Goal: Transaction & Acquisition: Download file/media

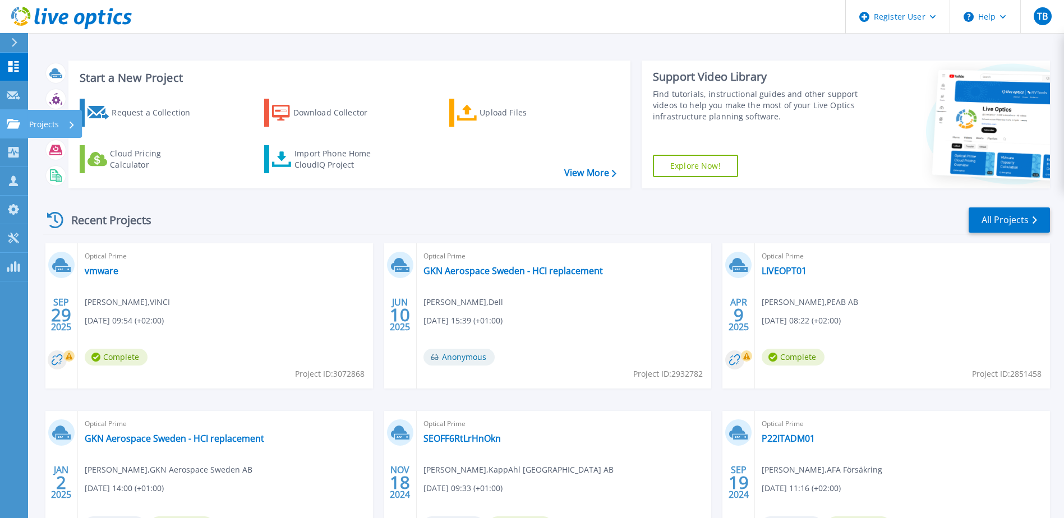
click at [13, 123] on icon at bounding box center [13, 124] width 13 height 10
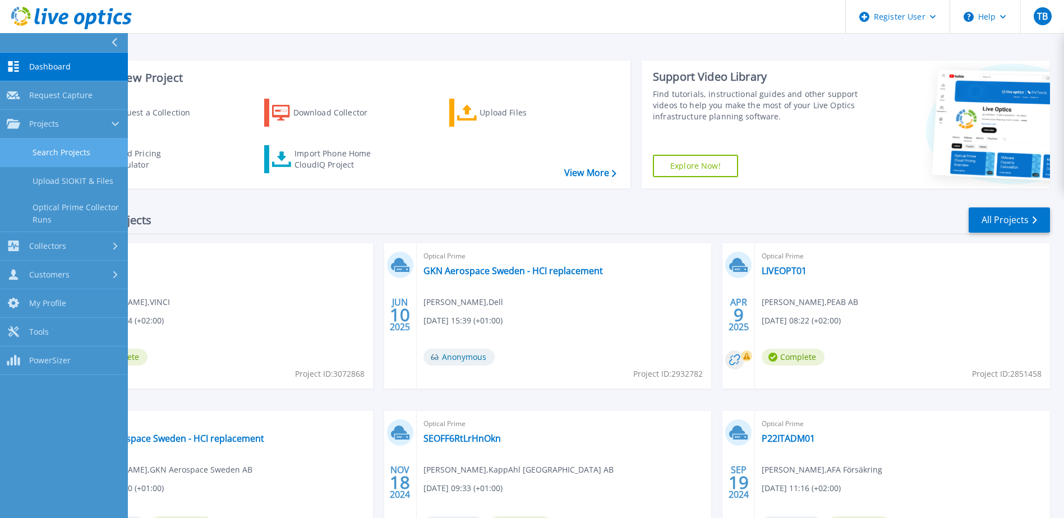
click at [65, 149] on link "Search Projects" at bounding box center [64, 152] width 128 height 29
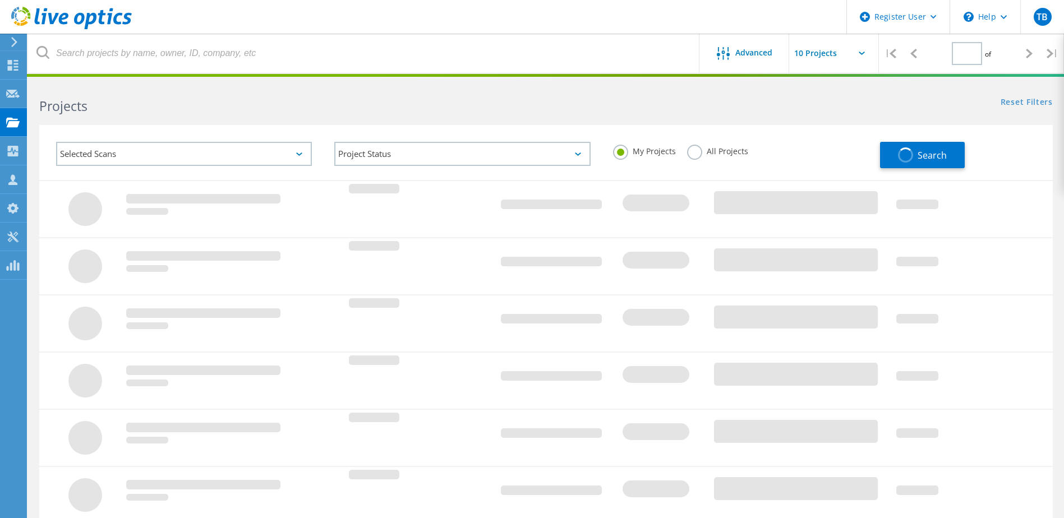
type input "1"
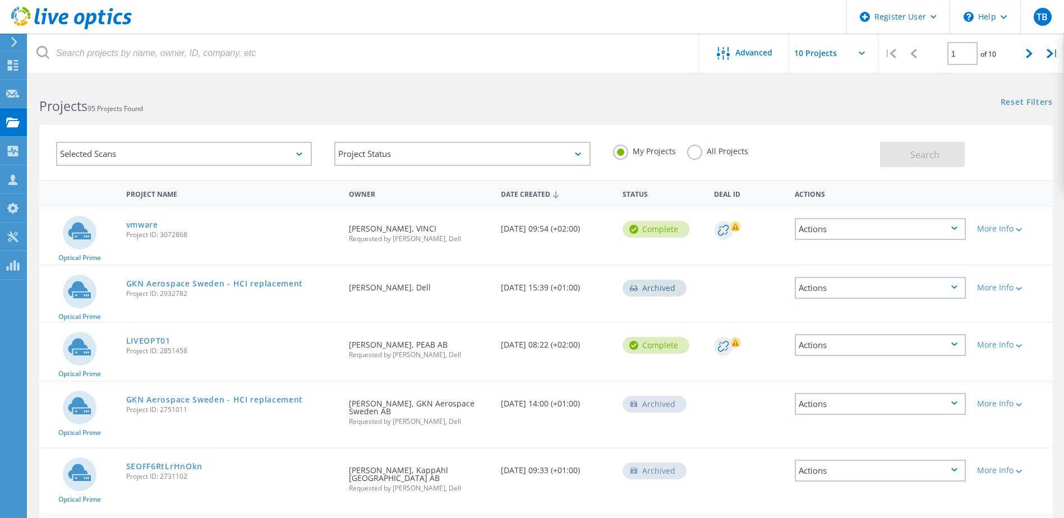
click at [694, 155] on label "All Projects" at bounding box center [717, 150] width 61 height 11
click at [0, 0] on input "All Projects" at bounding box center [0, 0] width 0 height 0
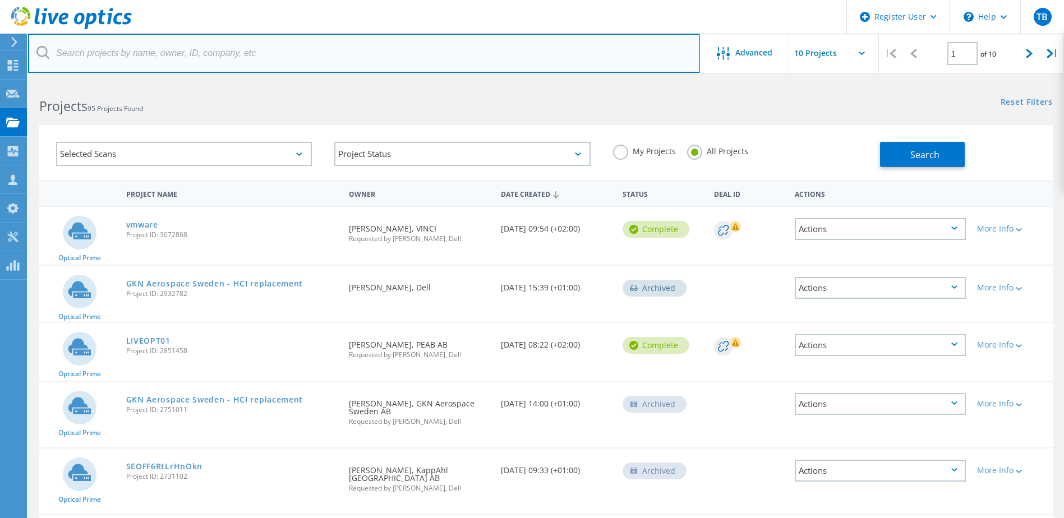
click at [289, 51] on input "text" at bounding box center [364, 53] width 672 height 39
paste input "3059490"
type input "3059490"
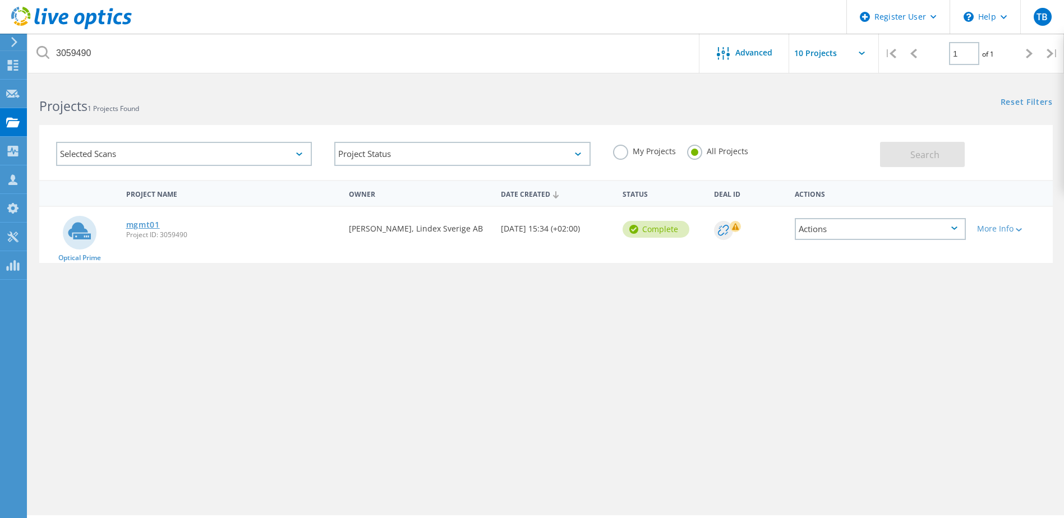
click at [150, 224] on link "mgmt01" at bounding box center [143, 225] width 34 height 8
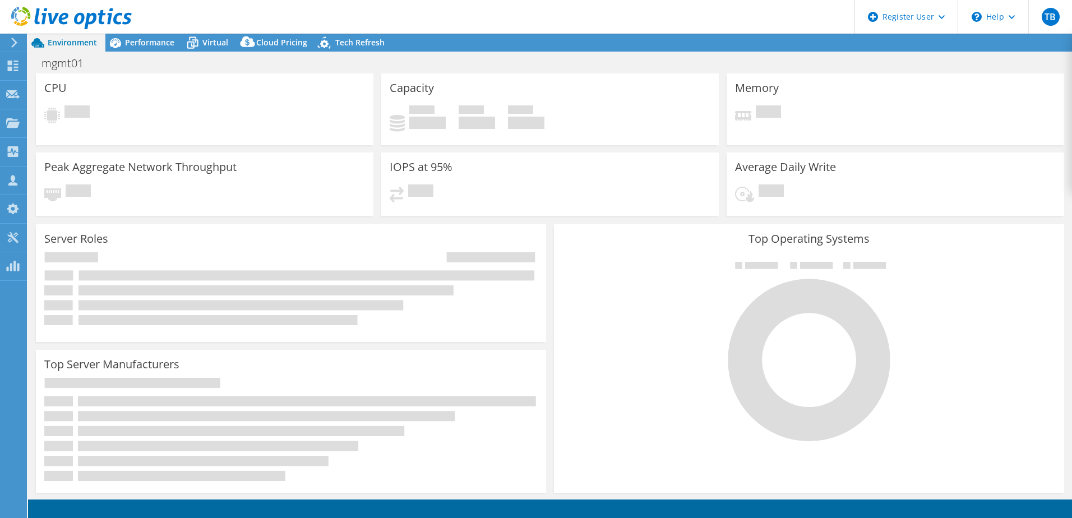
select select "USD"
select select "EUFrankfurt"
select select "SEK"
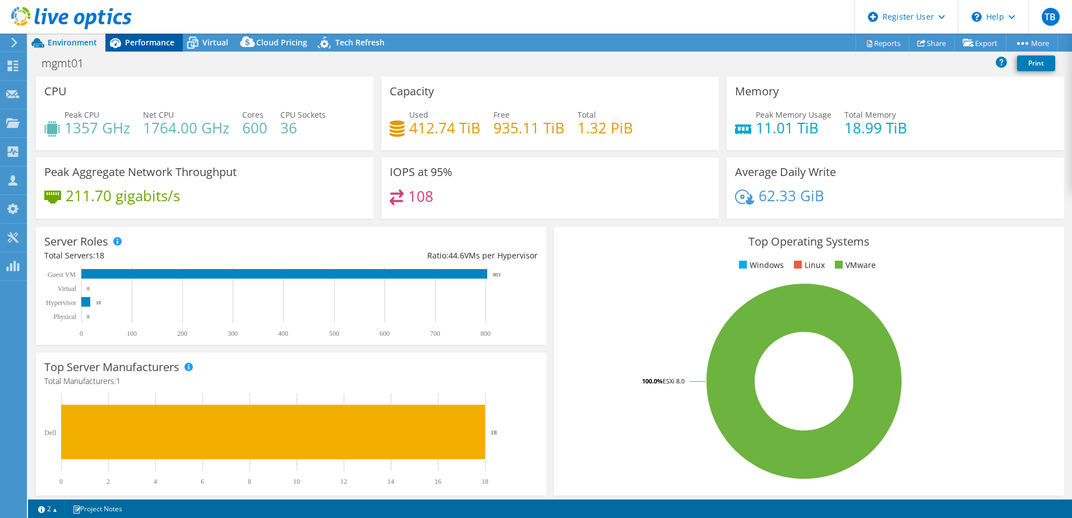
click at [144, 36] on div "Performance" at bounding box center [143, 43] width 77 height 18
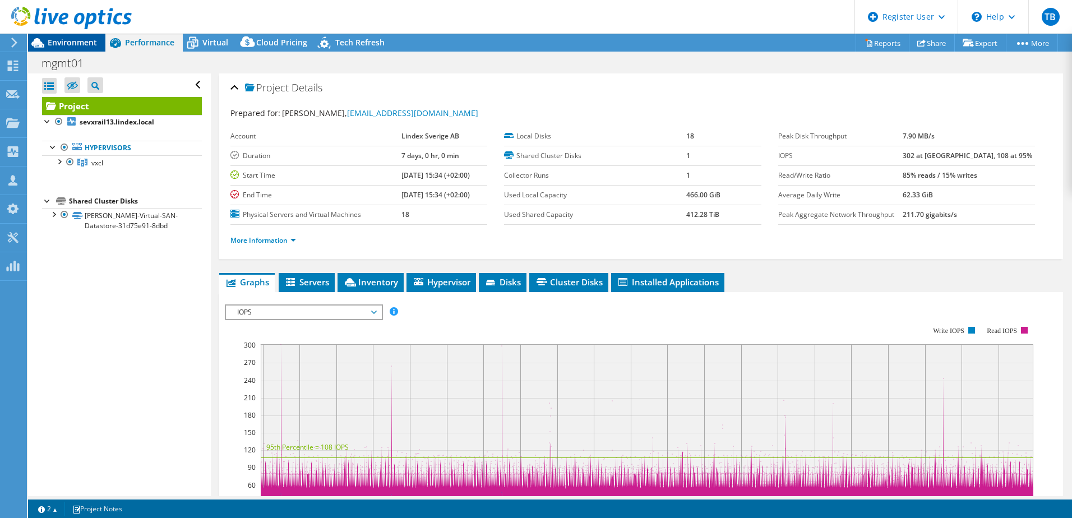
click at [77, 39] on span "Environment" at bounding box center [72, 42] width 49 height 11
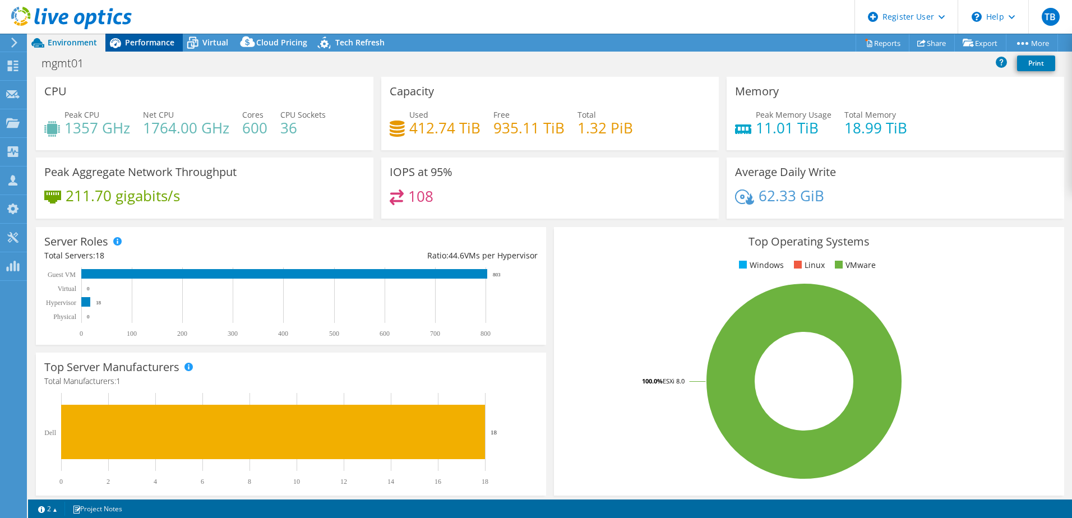
click at [145, 44] on span "Performance" at bounding box center [149, 42] width 49 height 11
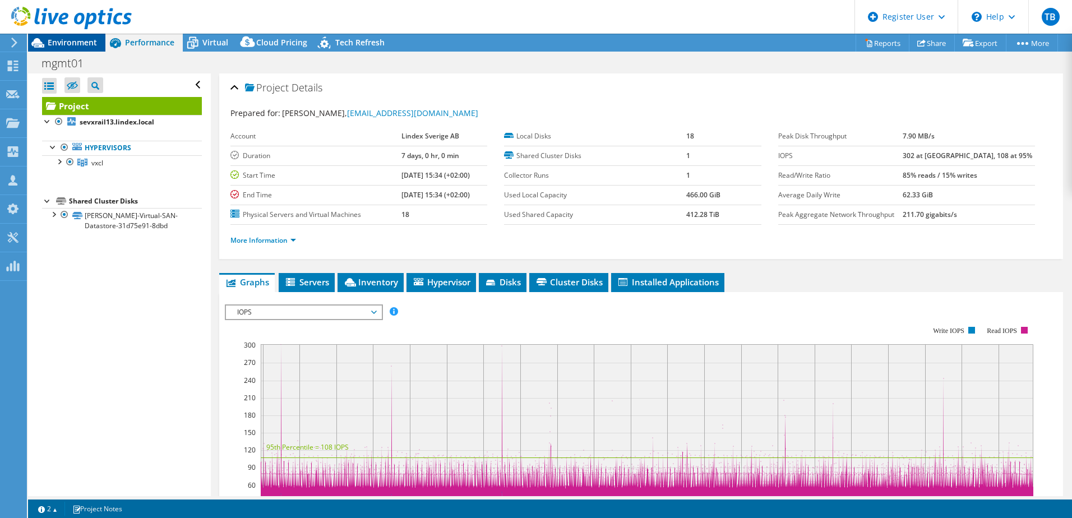
click at [87, 39] on span "Environment" at bounding box center [72, 42] width 49 height 11
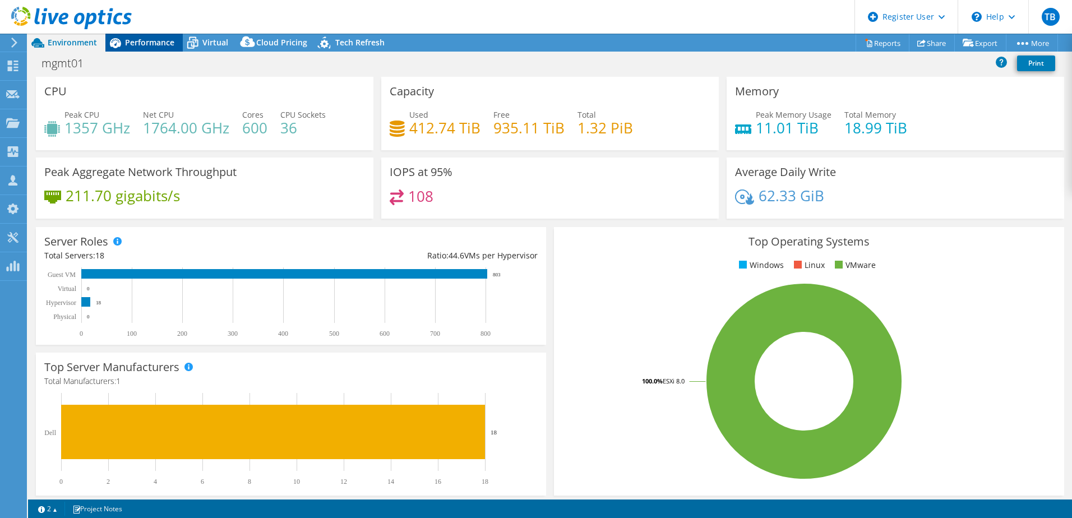
click at [140, 38] on span "Performance" at bounding box center [149, 42] width 49 height 11
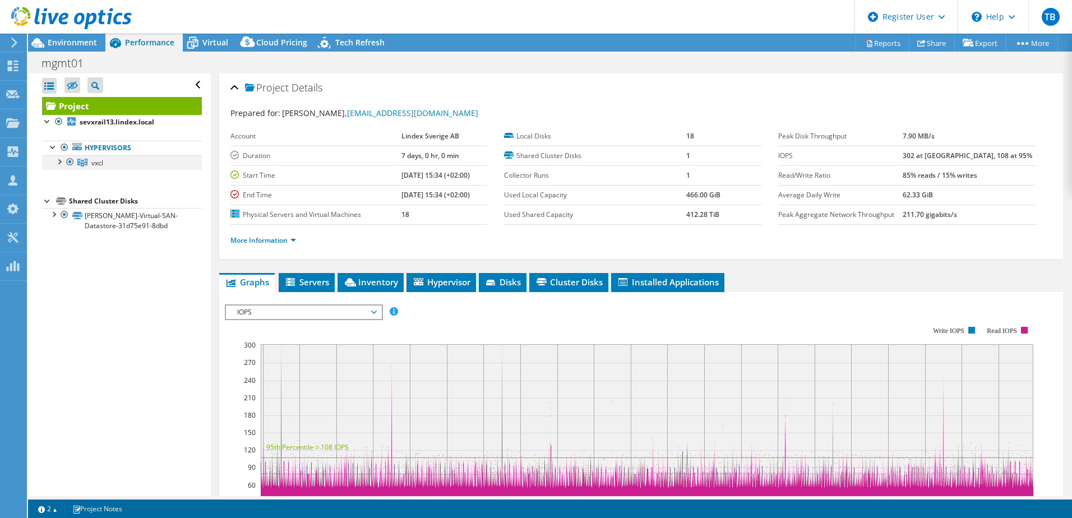
click at [57, 163] on div at bounding box center [58, 160] width 11 height 11
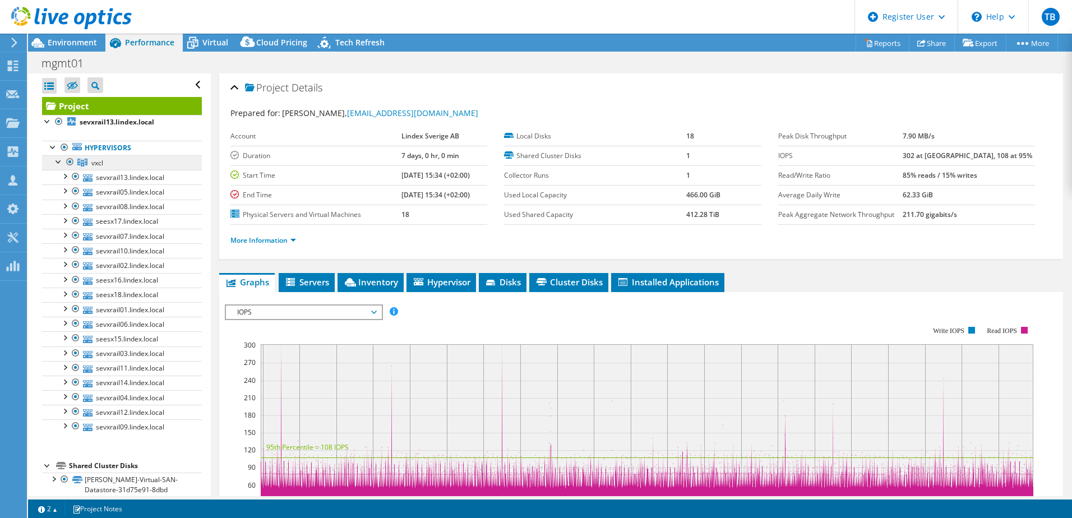
click at [95, 161] on span "vxcl" at bounding box center [97, 163] width 12 height 10
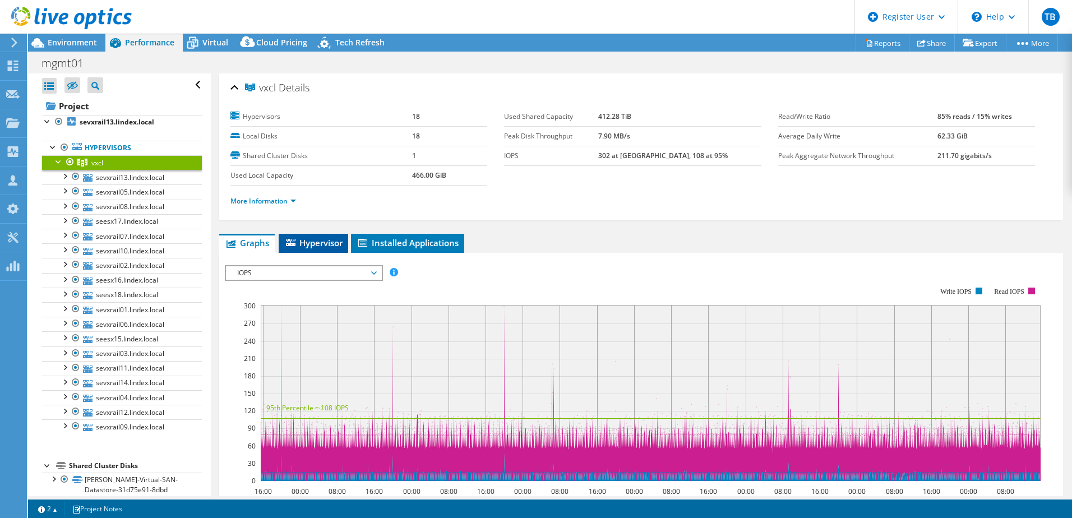
click at [318, 246] on span "Hypervisor" at bounding box center [313, 242] width 58 height 11
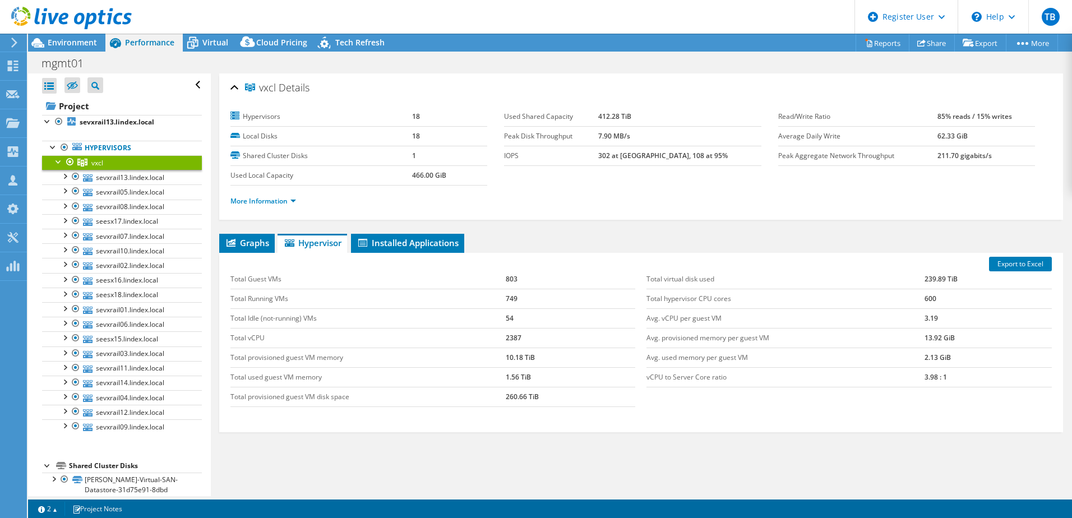
click at [56, 161] on div at bounding box center [58, 160] width 11 height 11
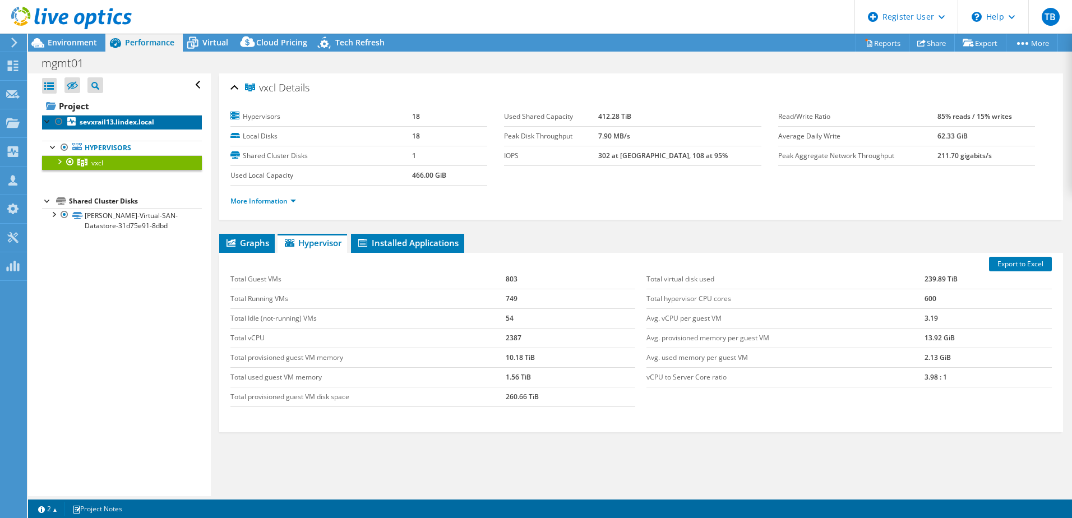
click at [149, 124] on b "sevxrail13.lindex.local" at bounding box center [117, 122] width 75 height 10
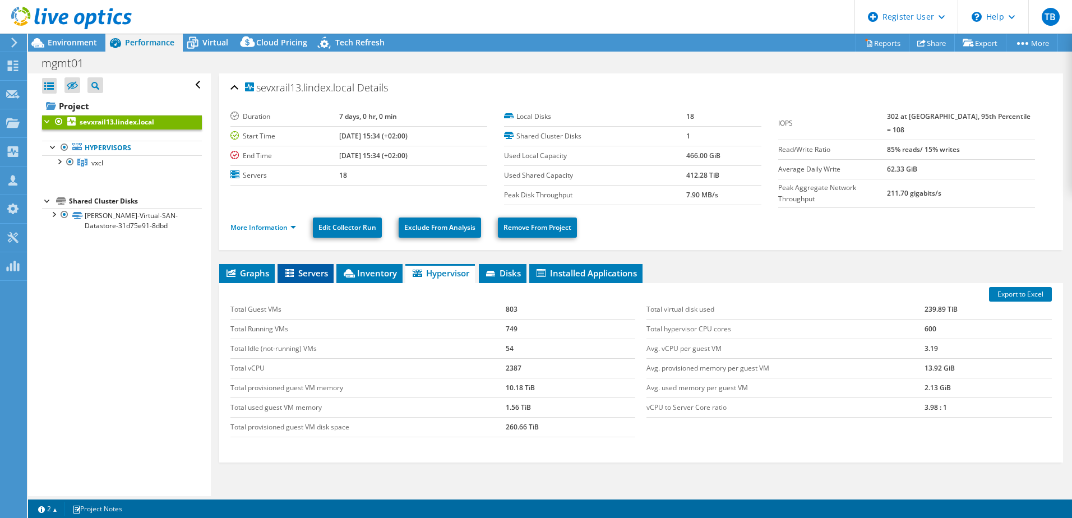
click at [323, 270] on span "Servers" at bounding box center [305, 272] width 45 height 11
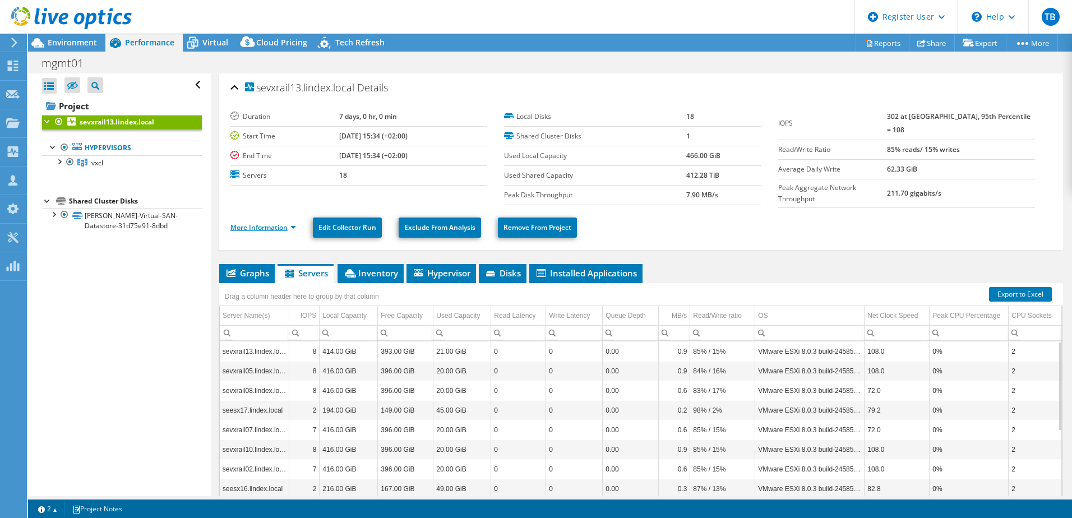
click at [286, 224] on link "More Information" at bounding box center [263, 228] width 66 height 10
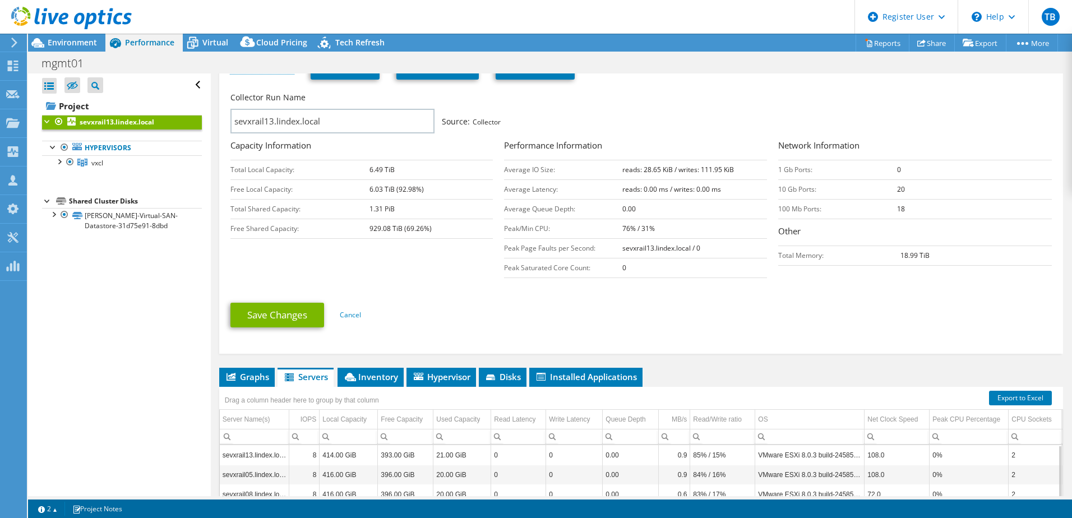
scroll to position [168, 0]
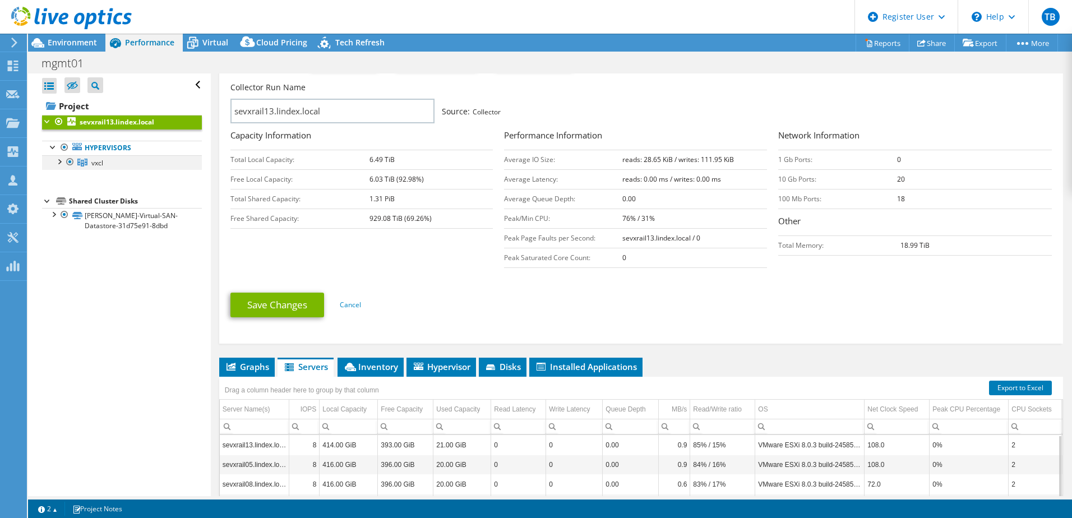
click at [59, 163] on div at bounding box center [58, 160] width 11 height 11
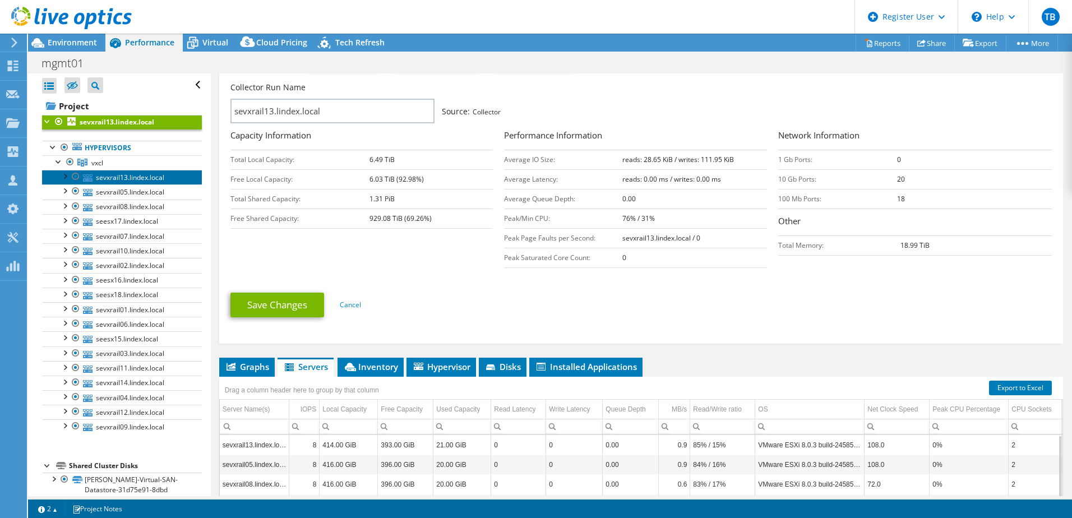
click at [105, 175] on link "sevxrail13.lindex.local" at bounding box center [122, 177] width 160 height 15
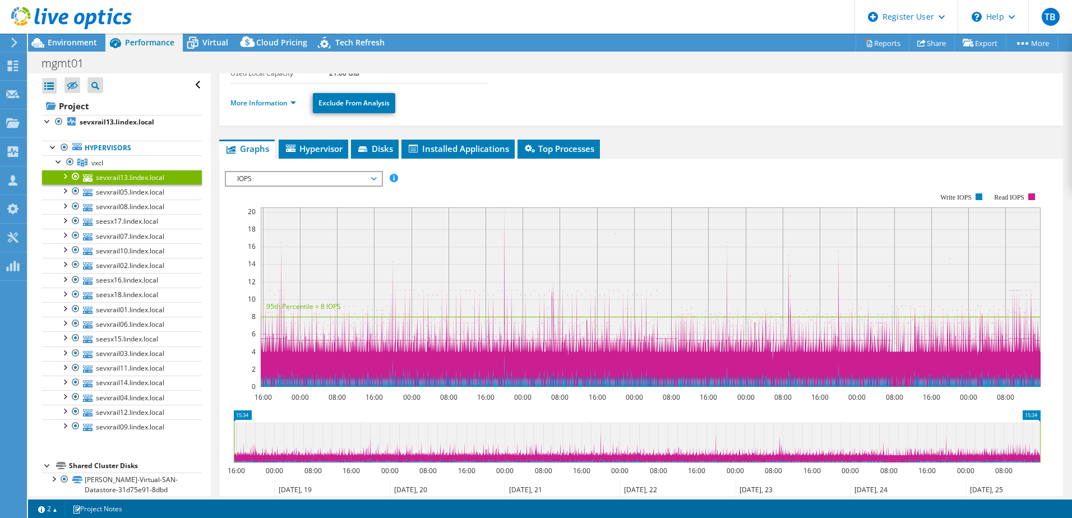
scroll to position [0, 0]
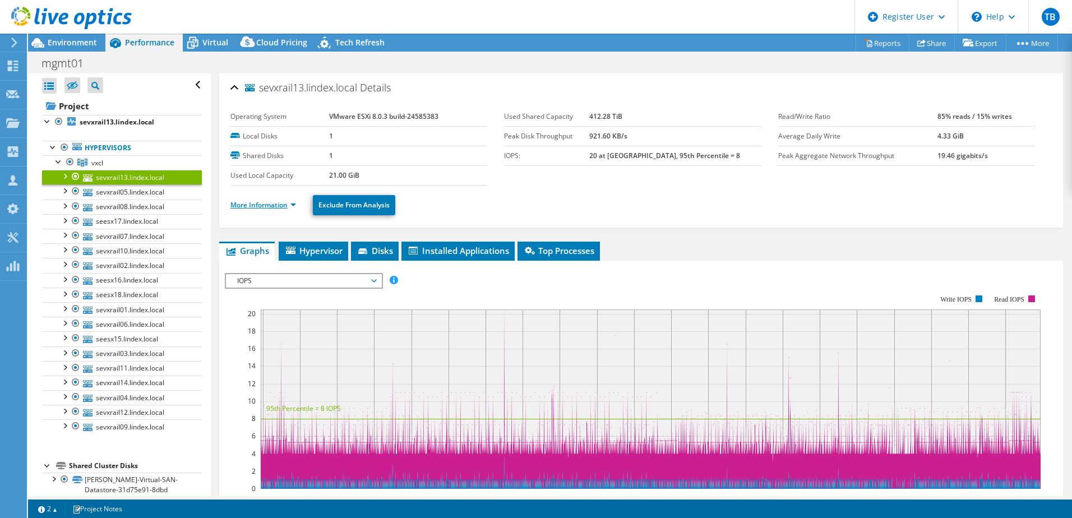
click at [265, 208] on link "More Information" at bounding box center [263, 205] width 66 height 10
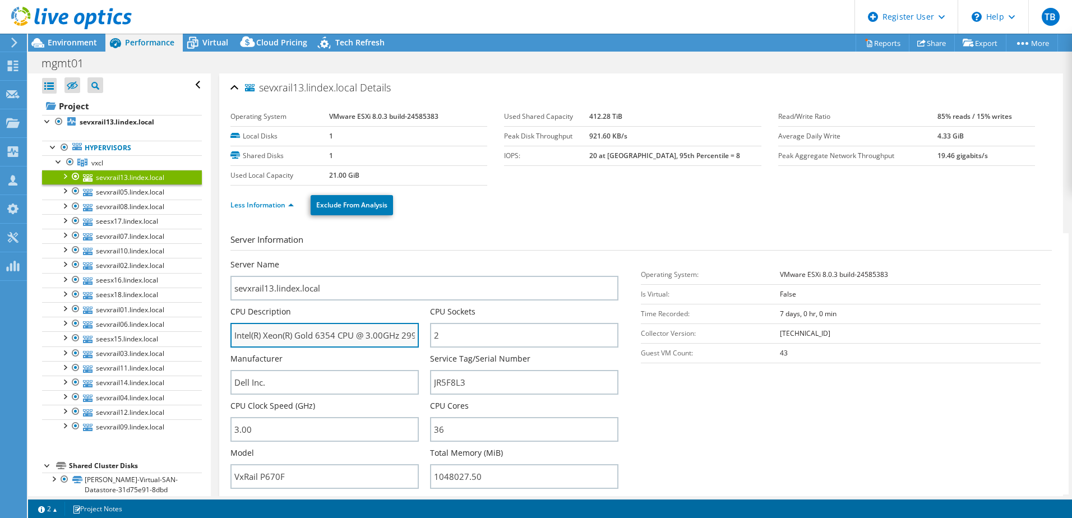
scroll to position [0, 22]
drag, startPoint x: 383, startPoint y: 335, endPoint x: 410, endPoint y: 335, distance: 26.9
click at [410, 335] on input "Intel(R) Xeon(R) Gold 6354 CPU @ 3.00GHz 299 GHz" at bounding box center [324, 335] width 188 height 25
click at [389, 343] on input "Intel(R) Xeon(R) Gold 6354 CPU @ 3.00GHz 299 GHz" at bounding box center [324, 335] width 188 height 25
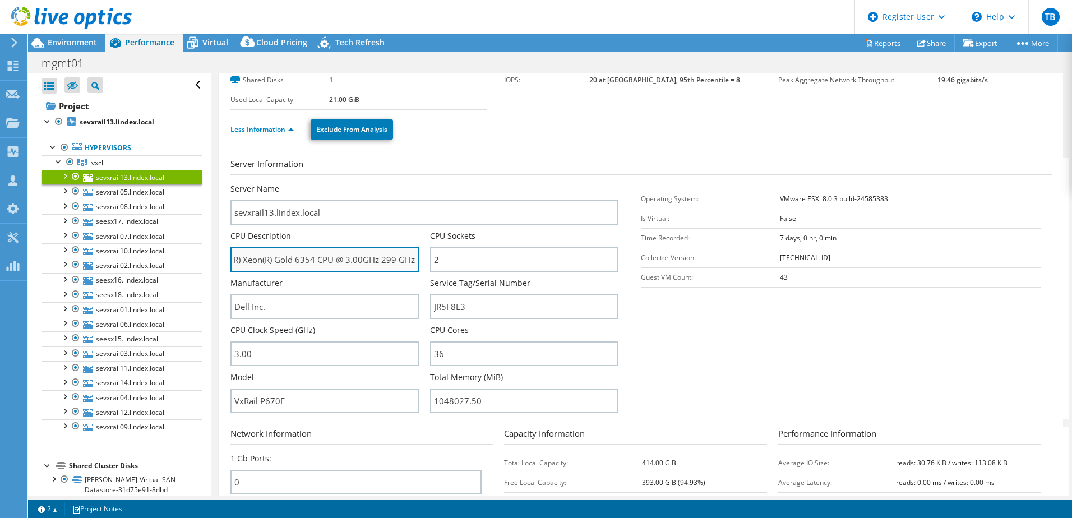
scroll to position [112, 0]
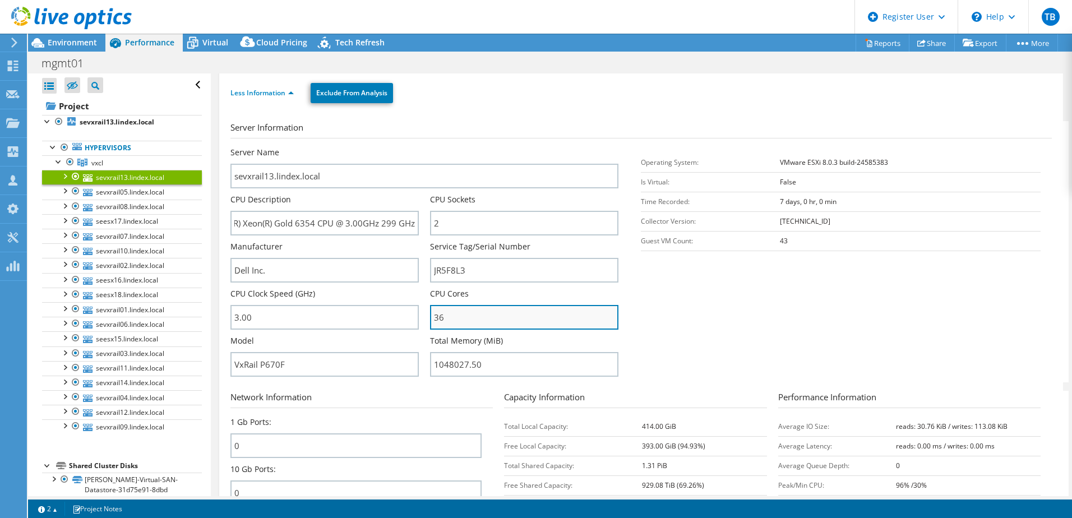
click at [456, 324] on input "36" at bounding box center [524, 317] width 188 height 25
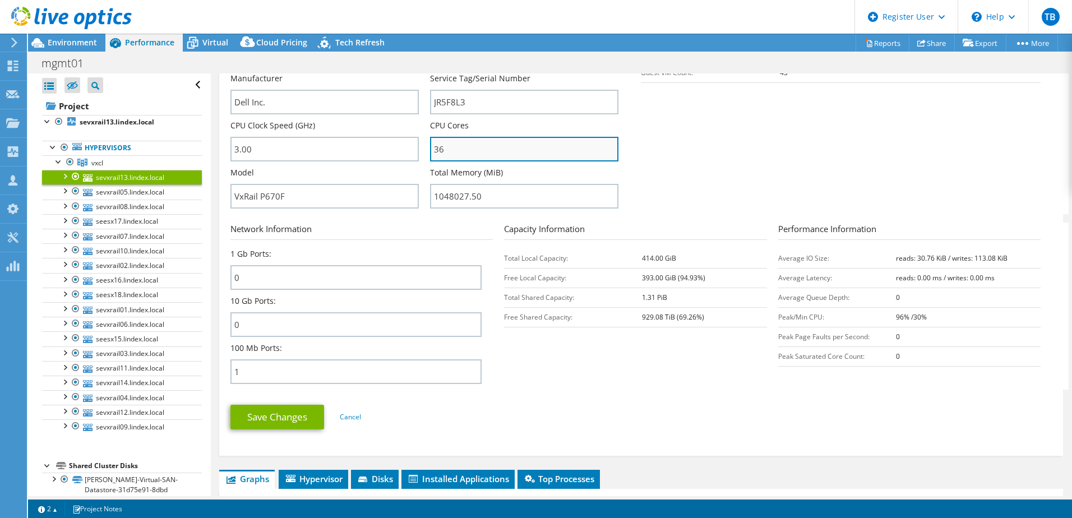
scroll to position [0, 0]
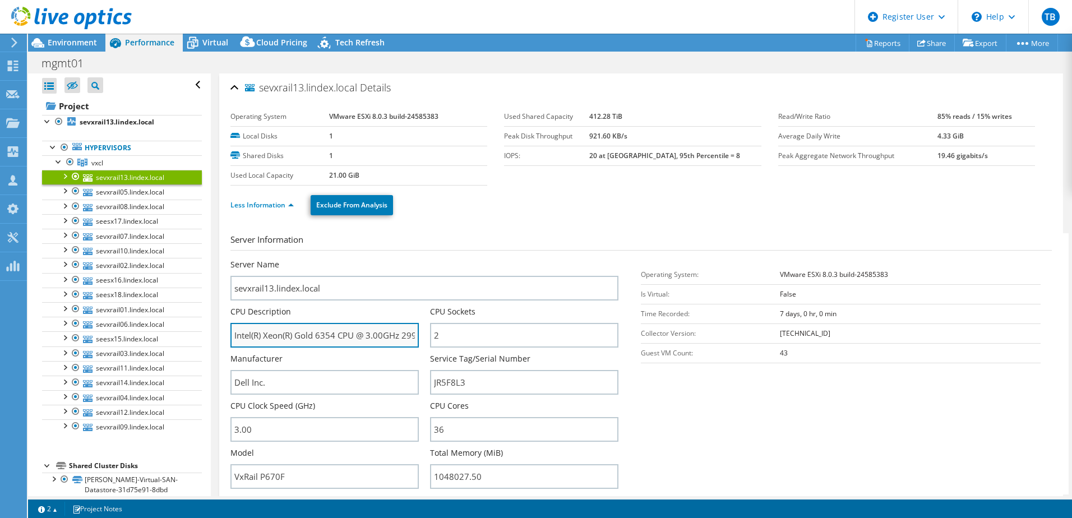
drag, startPoint x: 232, startPoint y: 336, endPoint x: 334, endPoint y: 338, distance: 102.1
click at [334, 338] on input "Intel(R) Xeon(R) Gold 6354 CPU @ 3.00GHz 299 GHz" at bounding box center [324, 335] width 188 height 25
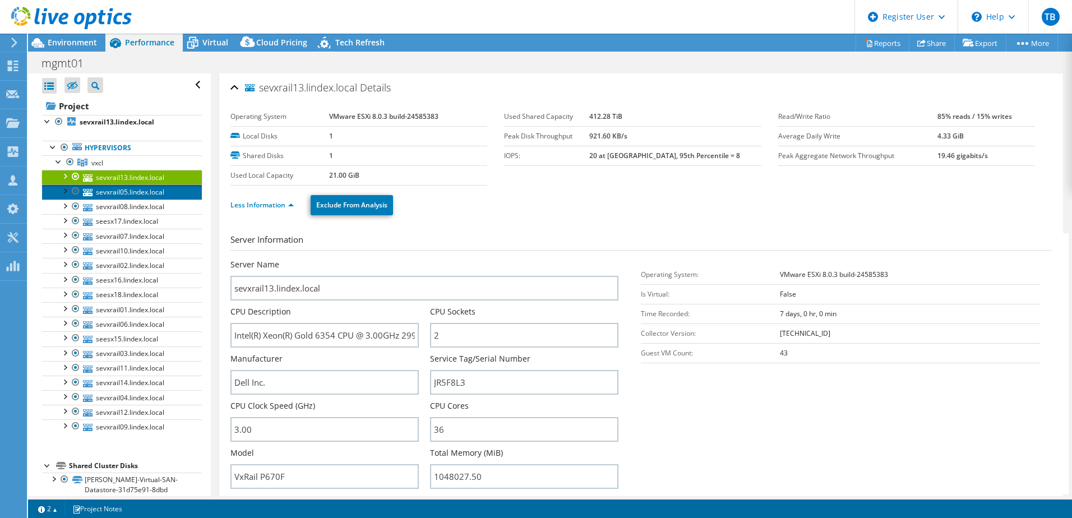
click at [125, 193] on link "sevxrail05.lindex.local" at bounding box center [122, 191] width 160 height 15
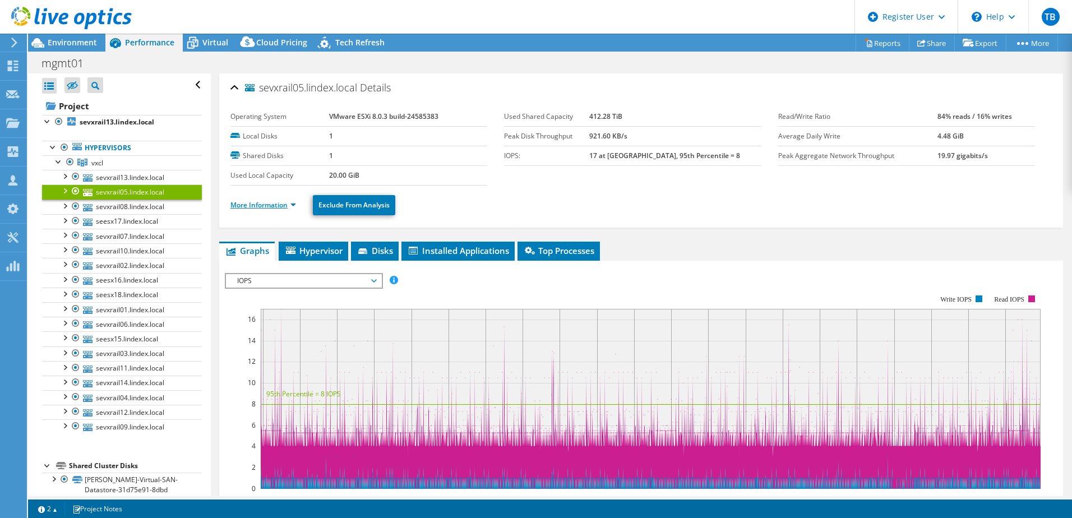
click at [279, 209] on link "More Information" at bounding box center [263, 205] width 66 height 10
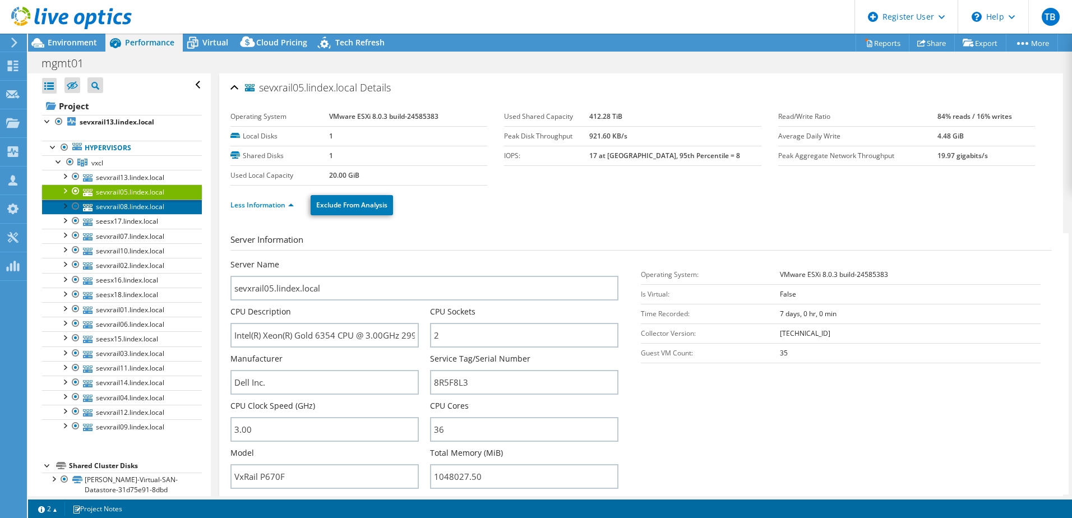
click at [129, 209] on link "sevxrail08.lindex.local" at bounding box center [122, 207] width 160 height 15
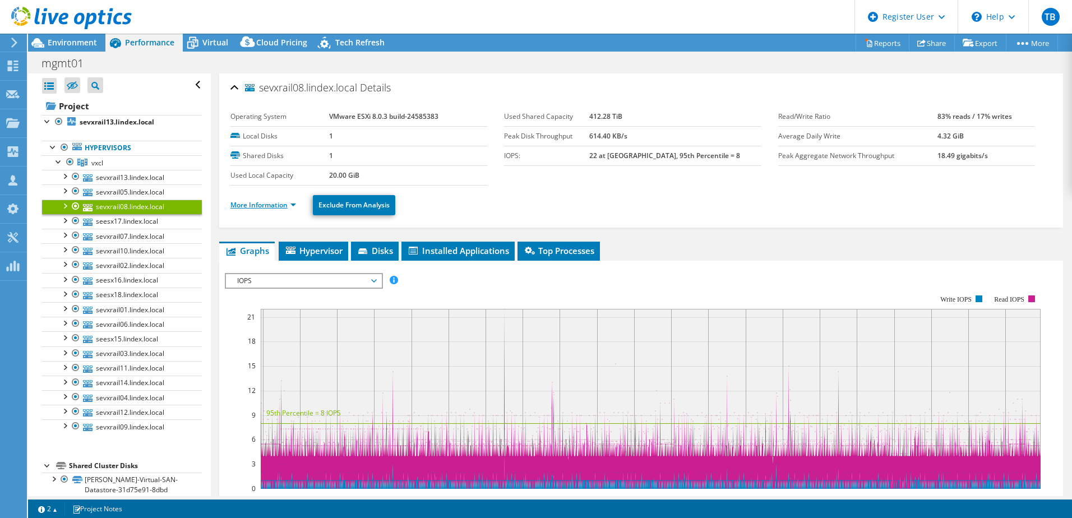
click at [283, 202] on link "More Information" at bounding box center [263, 205] width 66 height 10
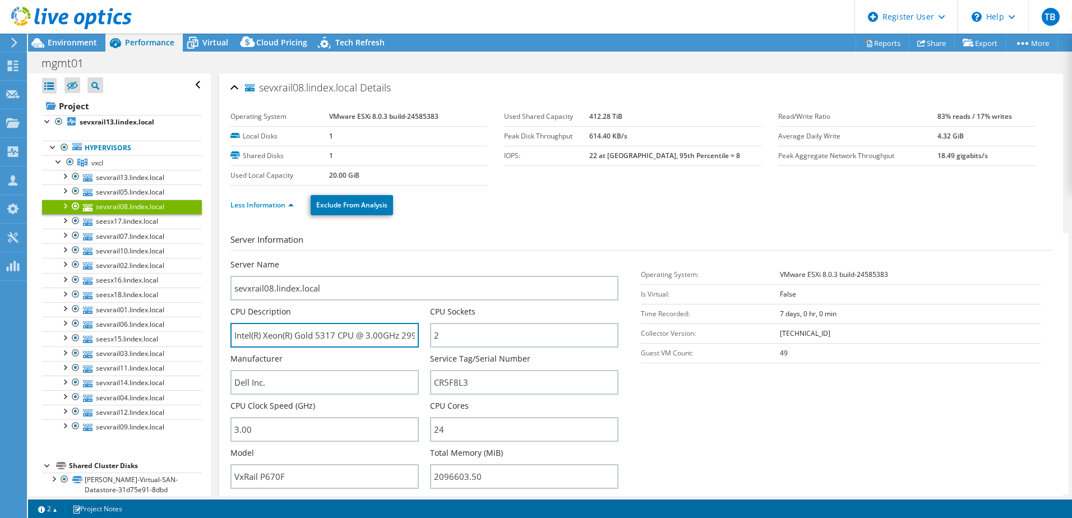
drag, startPoint x: 336, startPoint y: 336, endPoint x: 212, endPoint y: 332, distance: 123.4
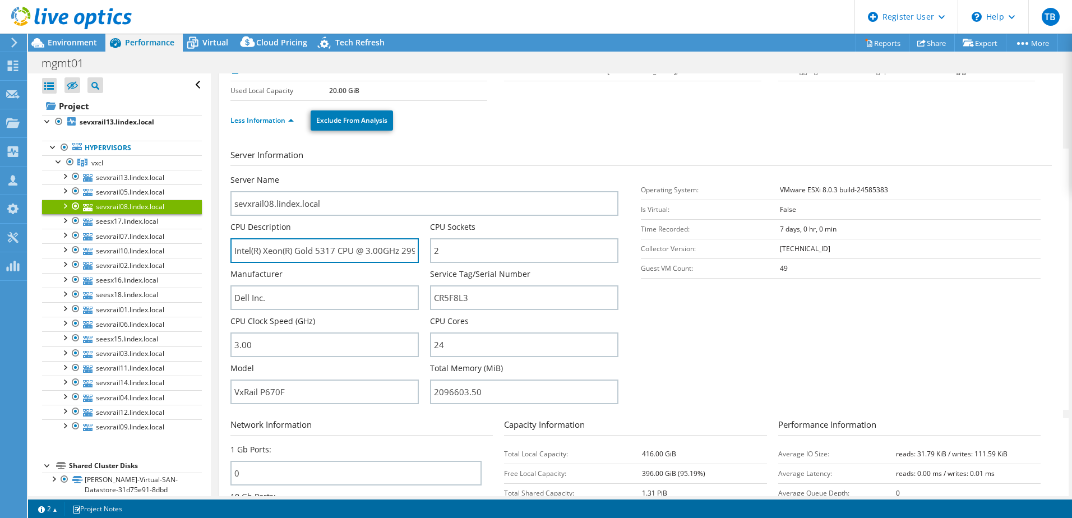
scroll to position [168, 0]
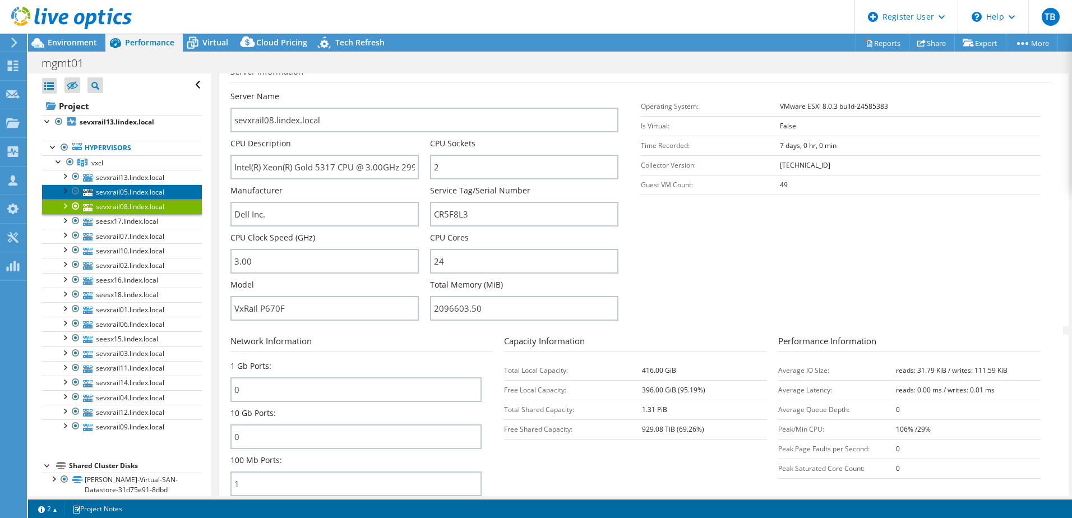
click at [124, 195] on link "sevxrail05.lindex.local" at bounding box center [122, 191] width 160 height 15
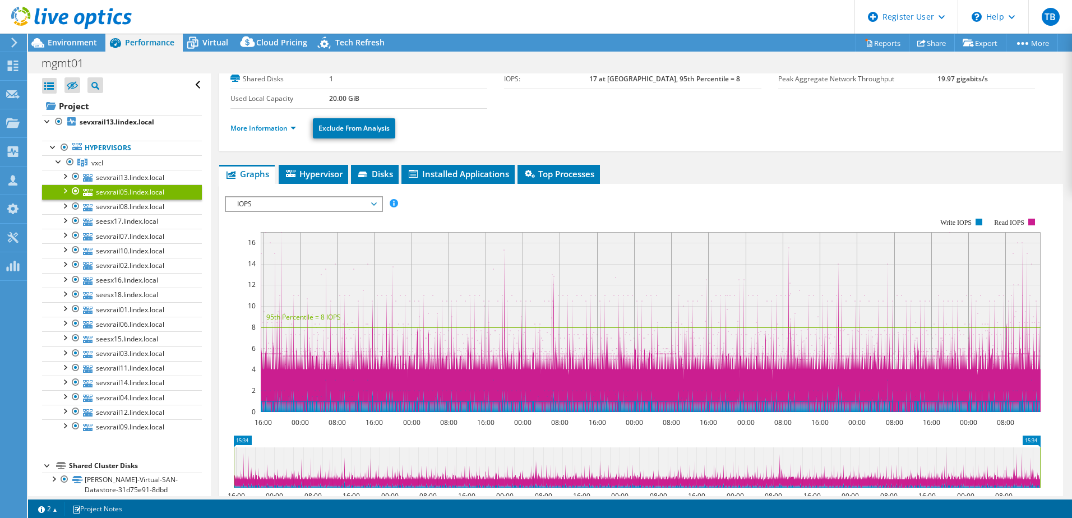
scroll to position [0, 0]
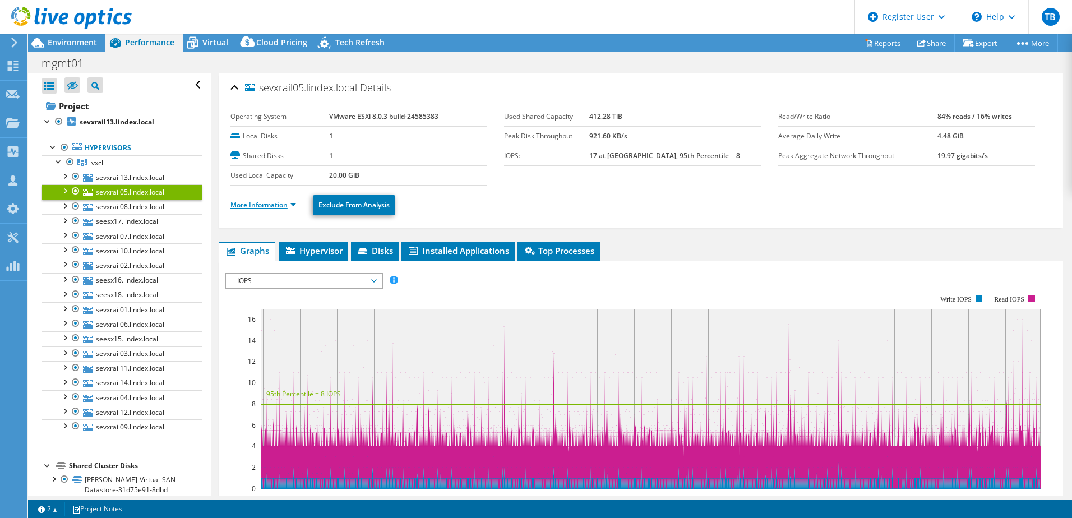
click at [290, 205] on link "More Information" at bounding box center [263, 205] width 66 height 10
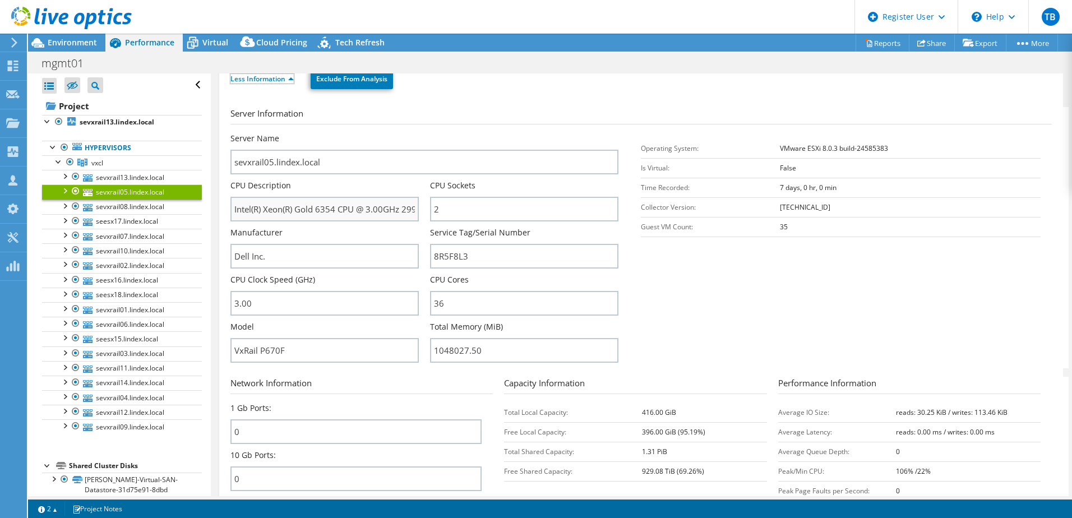
scroll to position [168, 0]
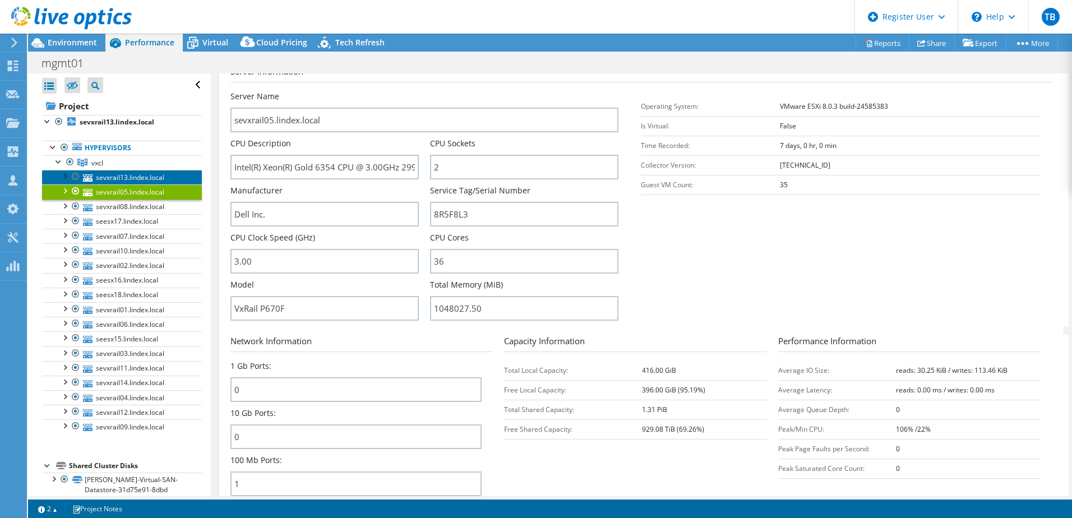
click at [145, 175] on link "sevxrail13.lindex.local" at bounding box center [122, 177] width 160 height 15
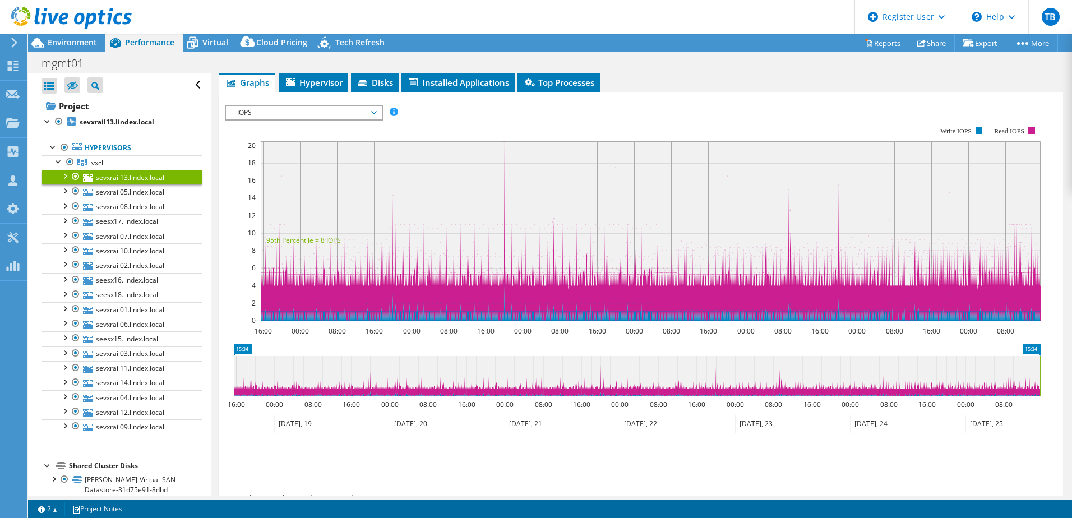
scroll to position [0, 0]
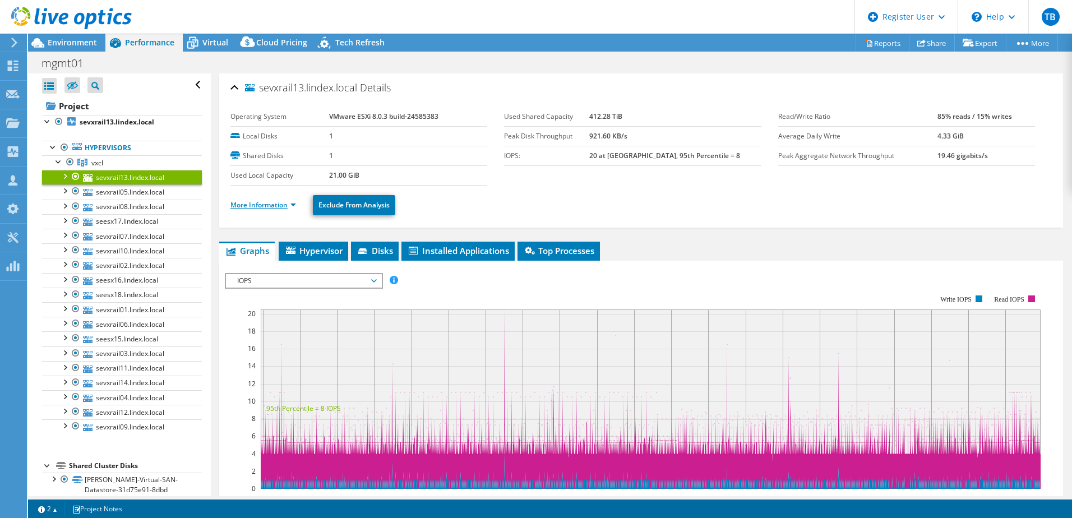
click at [285, 207] on link "More Information" at bounding box center [263, 205] width 66 height 10
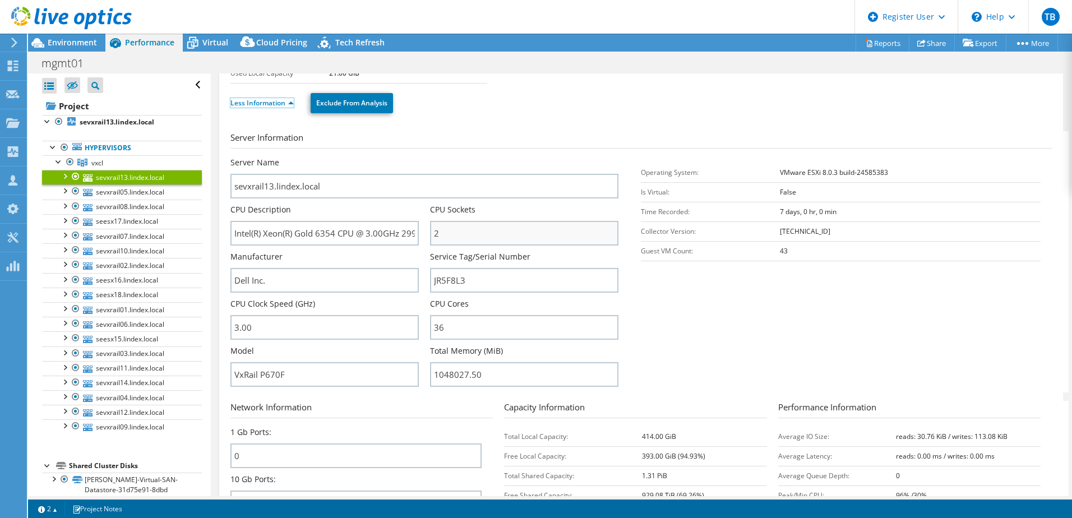
scroll to position [168, 0]
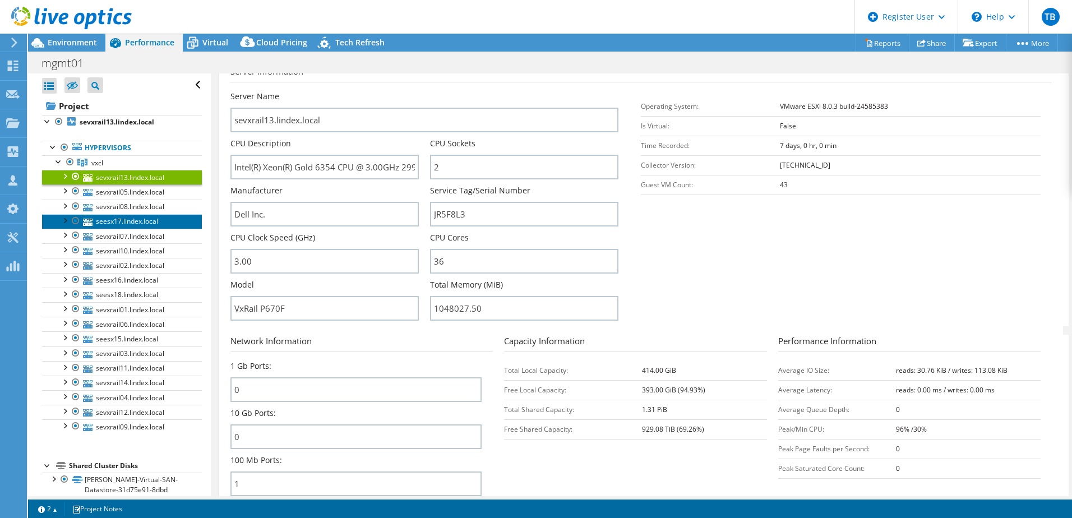
click at [109, 223] on link "seesx17.lindex.local" at bounding box center [122, 221] width 160 height 15
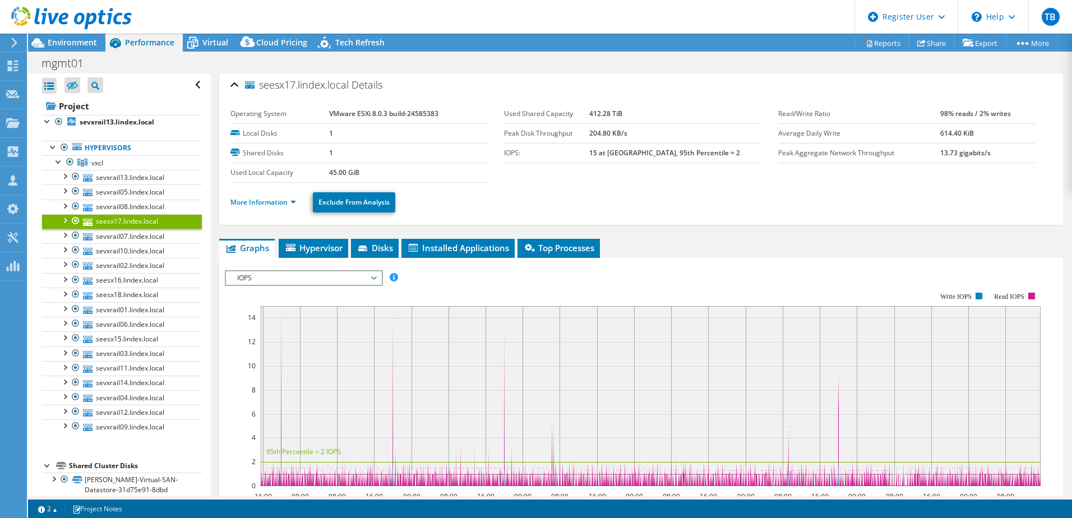
scroll to position [0, 0]
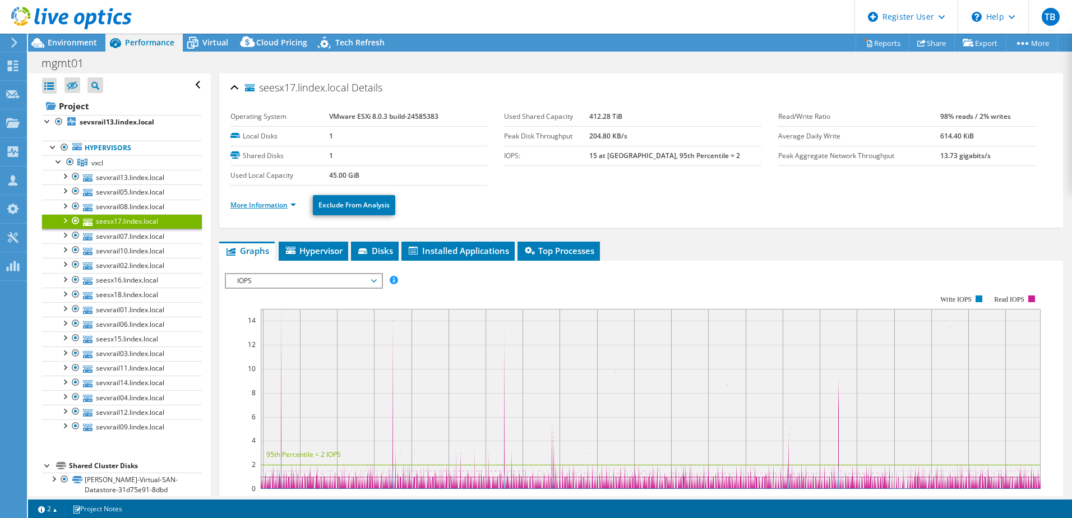
click at [284, 205] on link "More Information" at bounding box center [263, 205] width 66 height 10
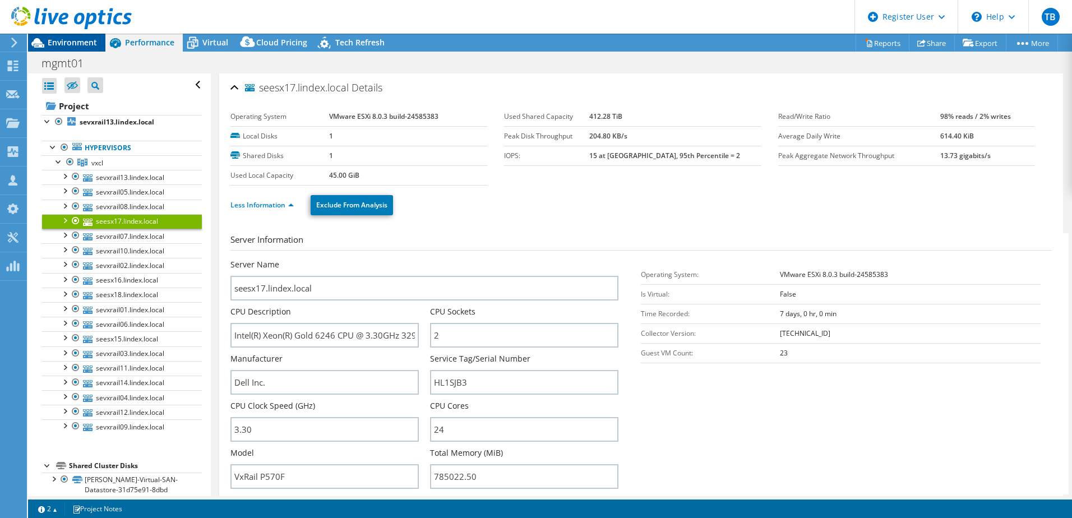
click at [87, 44] on span "Environment" at bounding box center [72, 42] width 49 height 11
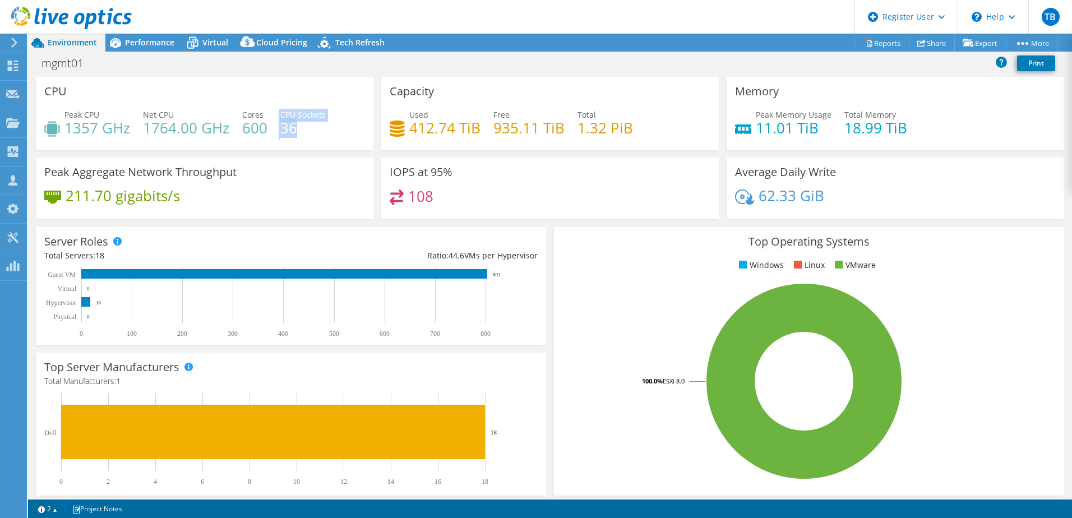
drag, startPoint x: 296, startPoint y: 128, endPoint x: 268, endPoint y: 127, distance: 28.0
click at [268, 127] on div "Peak CPU 1357 GHz Net CPU 1764.00 GHz Cores 600 CPU Sockets 36" at bounding box center [204, 127] width 321 height 36
click at [978, 118] on div "Peak Memory Usage 11.01 TiB Total Memory 18.99 TiB" at bounding box center [895, 127] width 321 height 36
click at [881, 41] on link "Reports" at bounding box center [883, 42] width 54 height 17
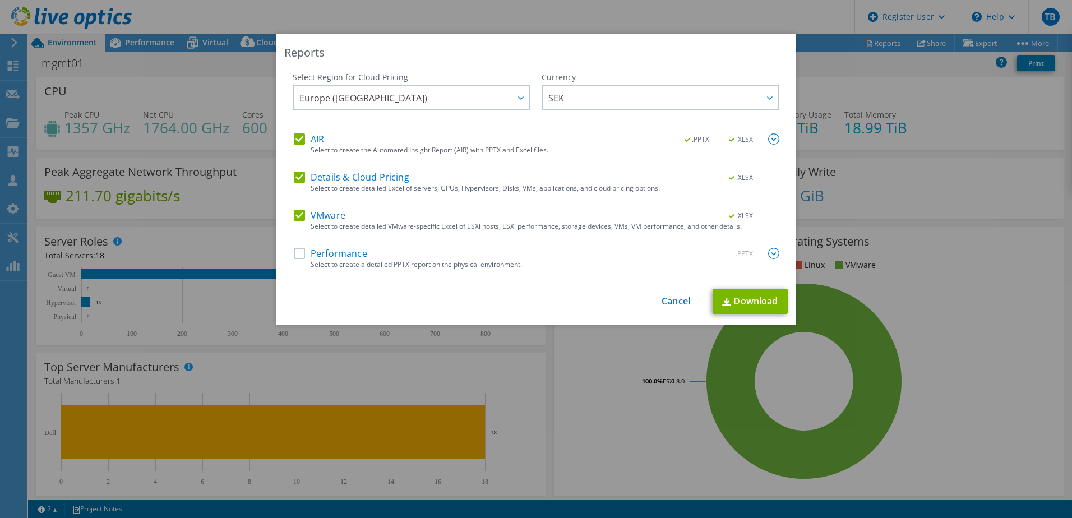
click at [296, 257] on label "Performance" at bounding box center [330, 253] width 73 height 11
click at [0, 0] on input "Performance" at bounding box center [0, 0] width 0 height 0
click at [743, 299] on link "Download" at bounding box center [750, 301] width 75 height 25
